Goal: Task Accomplishment & Management: Complete application form

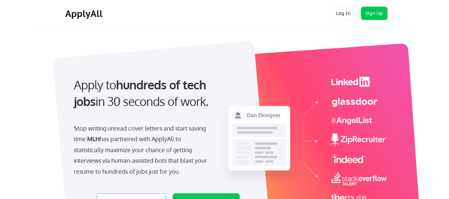
select select ""engineering""
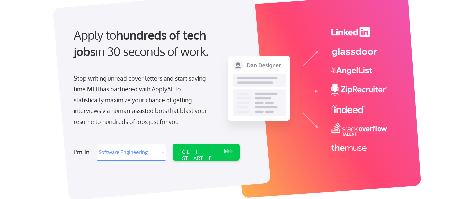
scroll to position [30, 0]
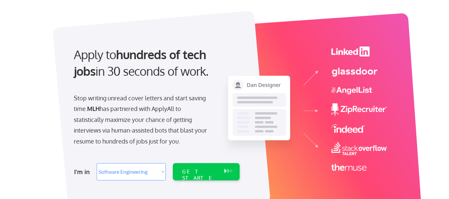
click at [220, 174] on div "GET STARTED" at bounding box center [200, 171] width 42 height 17
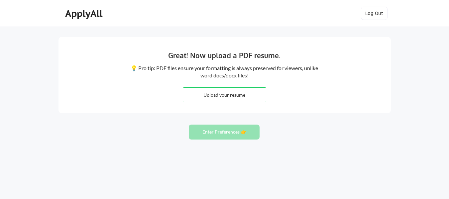
click at [230, 99] on input "file" at bounding box center [224, 95] width 83 height 14
type input "C:\fakepath\[PERSON_NAME].pdf"
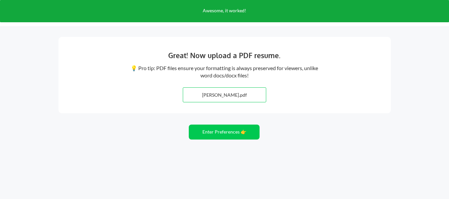
click at [237, 137] on button "Enter Preferences 👉" at bounding box center [224, 132] width 71 height 15
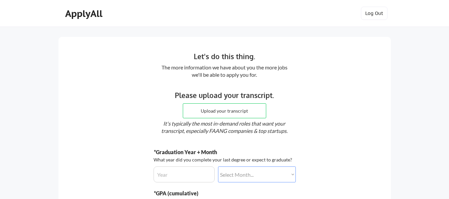
click at [254, 111] on input "file" at bounding box center [224, 111] width 83 height 14
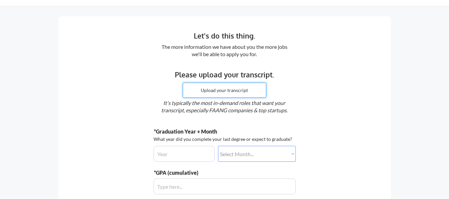
scroll to position [17, 0]
